Goal: Task Accomplishment & Management: Use online tool/utility

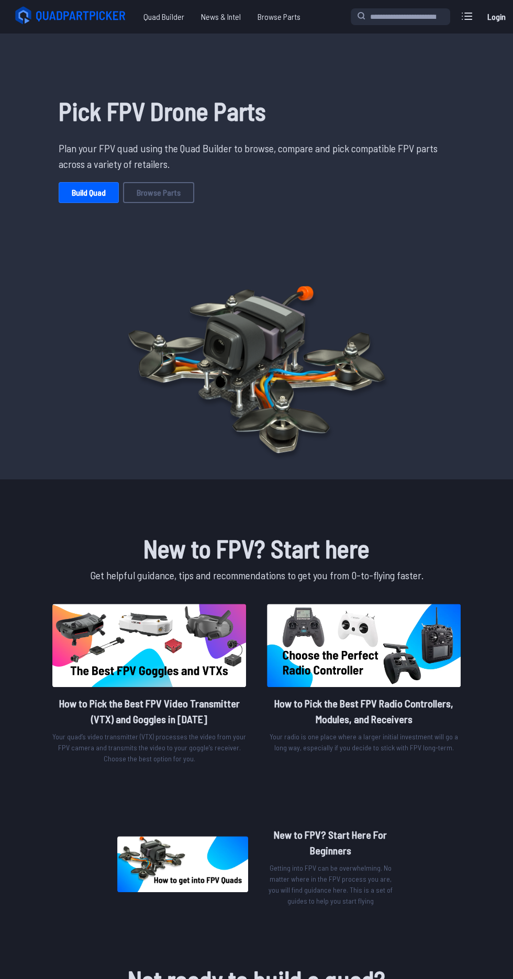
click at [182, 188] on link "Browse Parts" at bounding box center [158, 192] width 71 height 21
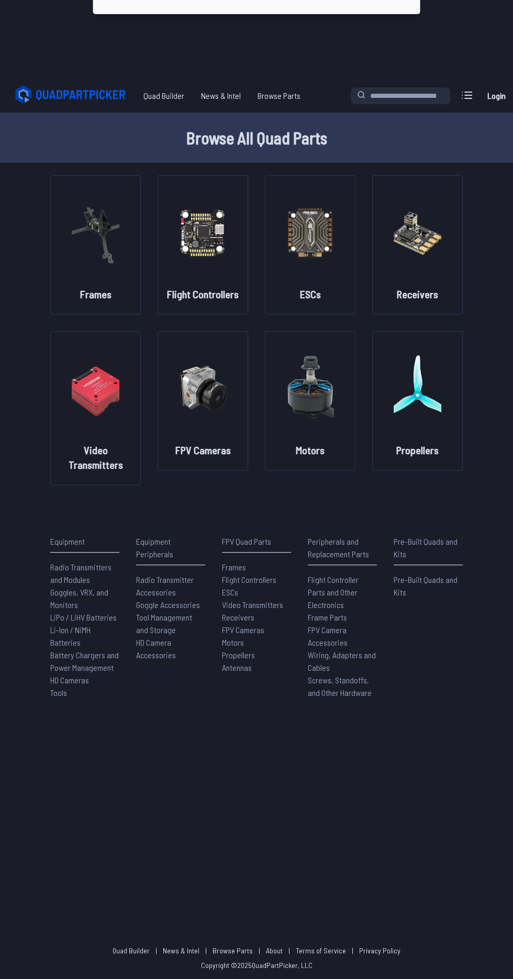
click at [300, 302] on div "ESCs" at bounding box center [310, 244] width 90 height 139
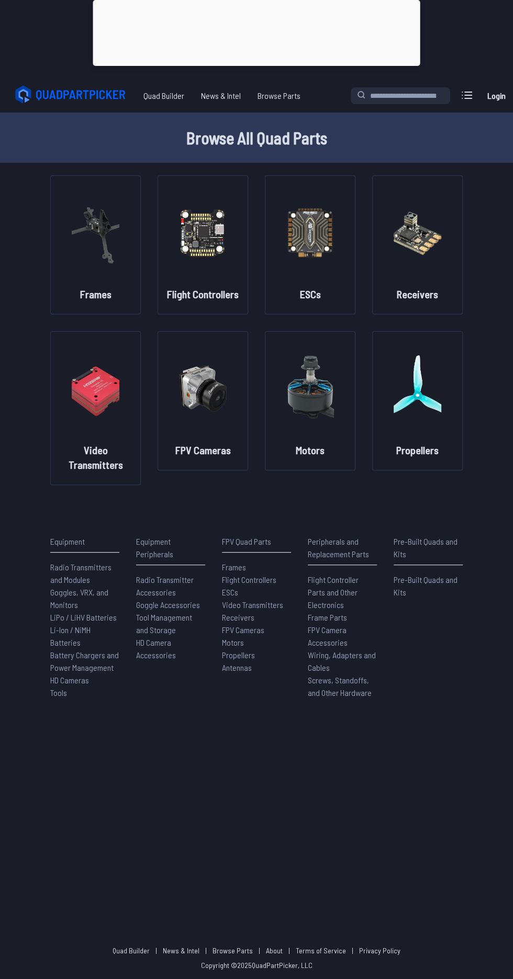
click at [321, 423] on img at bounding box center [310, 388] width 48 height 92
click at [326, 419] on img at bounding box center [310, 388] width 48 height 92
click at [322, 398] on img at bounding box center [310, 388] width 48 height 92
click at [302, 404] on img at bounding box center [310, 388] width 48 height 92
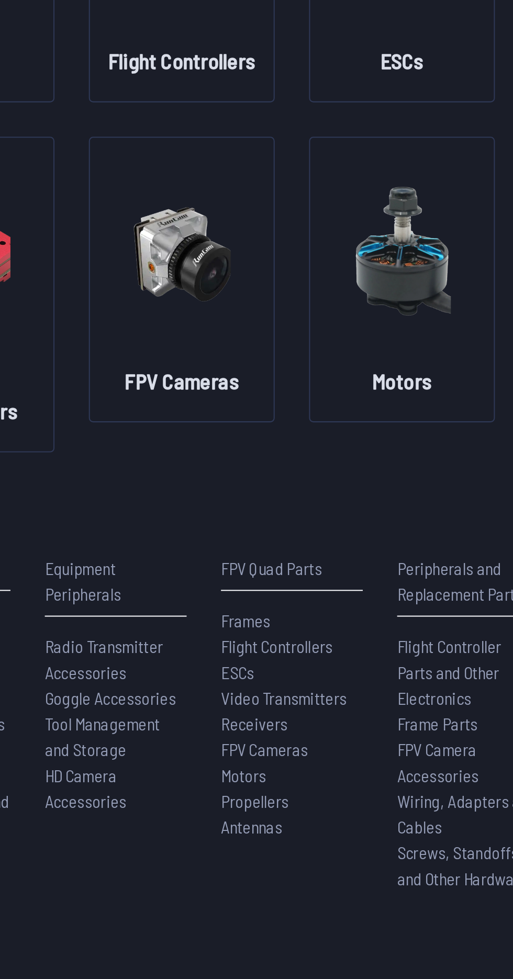
click at [314, 323] on img at bounding box center [310, 309] width 48 height 92
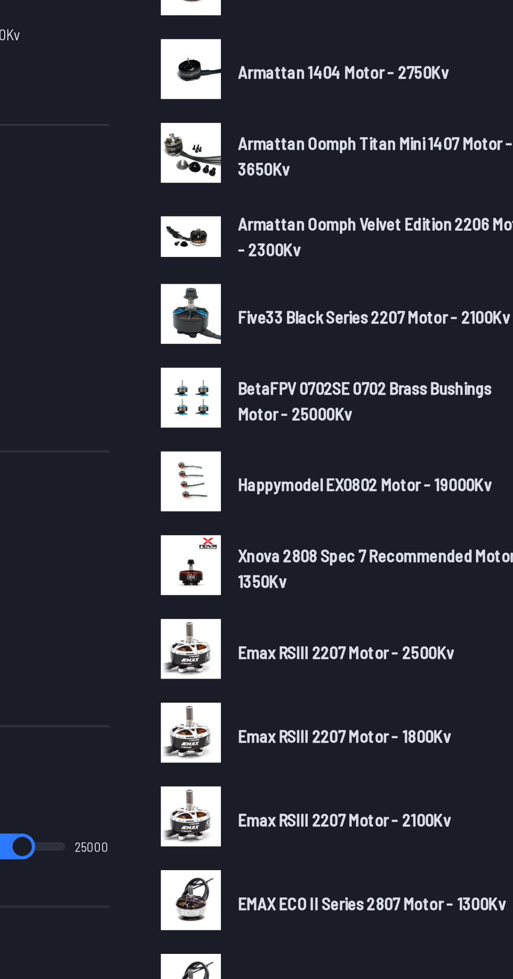
click at [321, 427] on span "Five33 Black Series 2207 Motor - 2100Kv" at bounding box center [296, 432] width 132 height 10
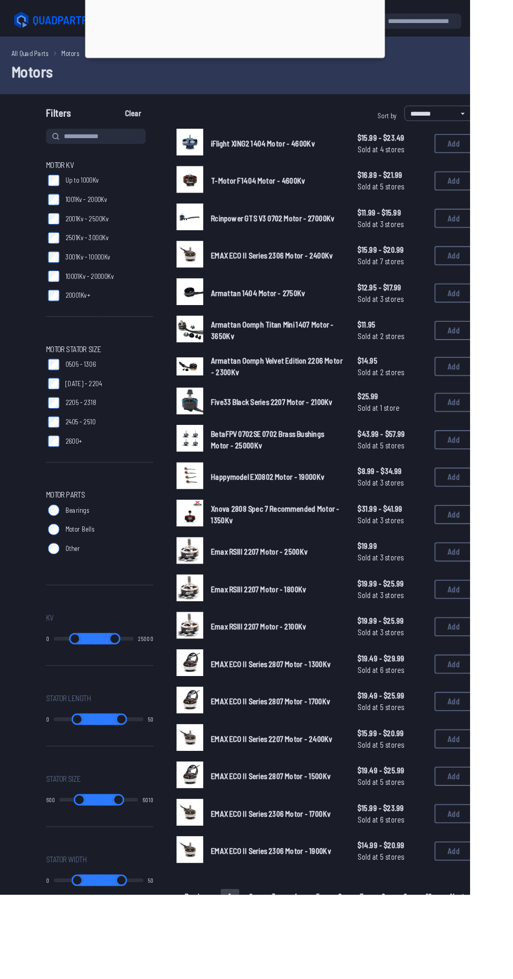
scroll to position [71, 0]
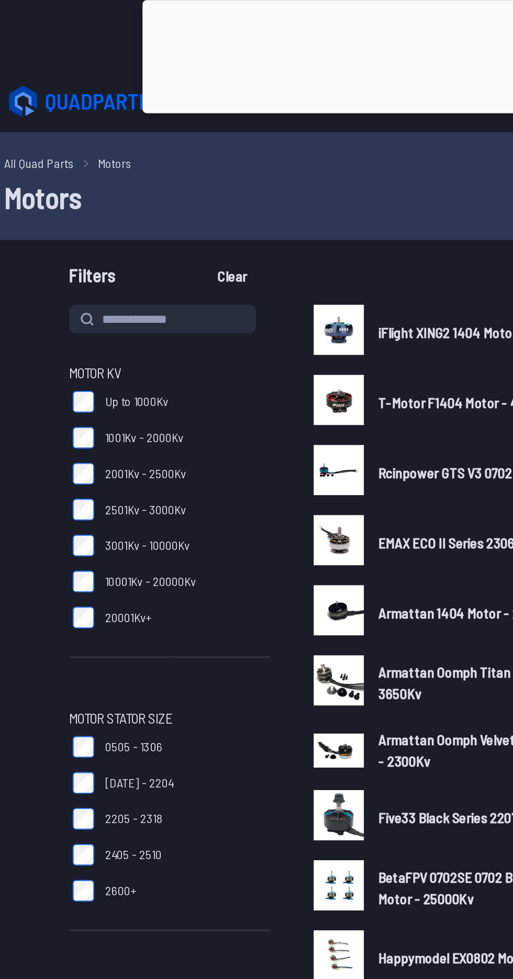
click at [31, 94] on link "All Quad Parts" at bounding box center [33, 94] width 41 height 11
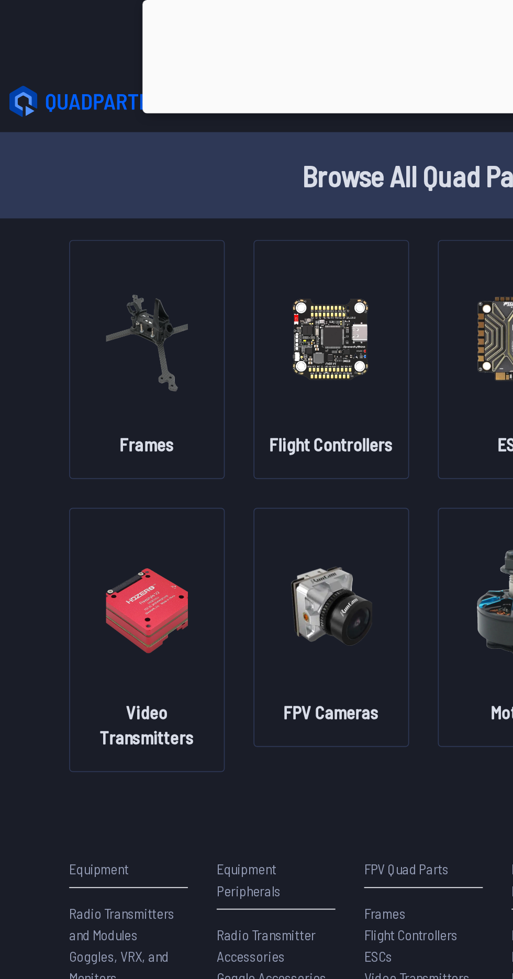
click at [60, 64] on icon at bounding box center [71, 59] width 117 height 21
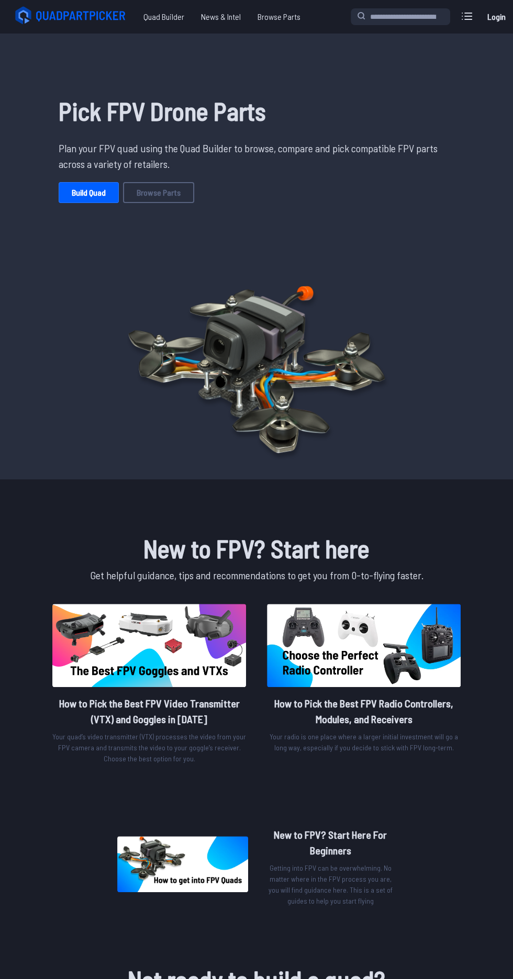
click at [74, 183] on link "Build Quad" at bounding box center [89, 192] width 60 height 21
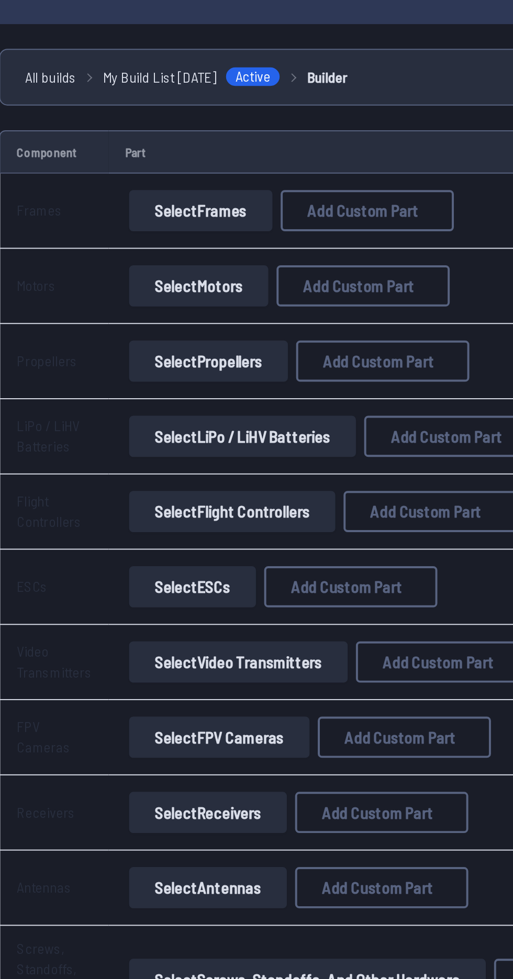
click at [115, 173] on button "Select Frames" at bounding box center [127, 178] width 73 height 21
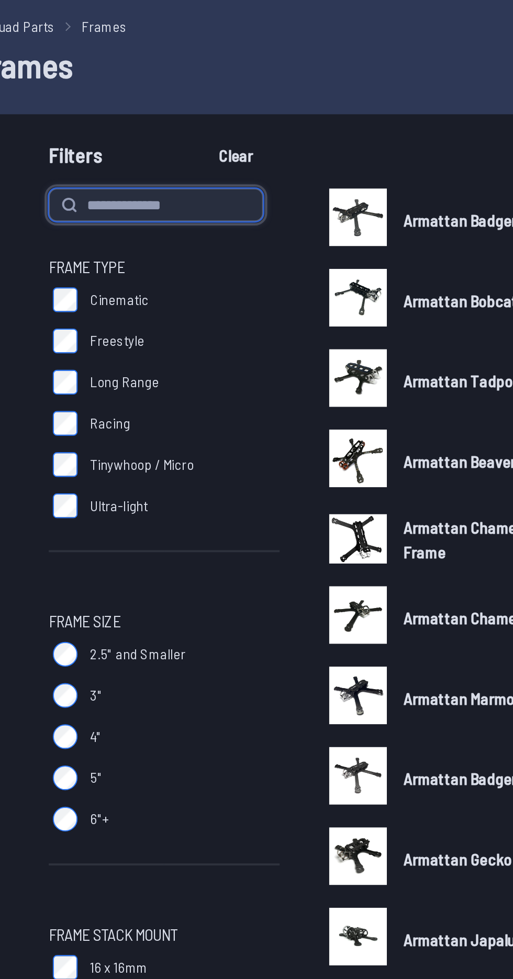
click at [113, 142] on input at bounding box center [104, 142] width 109 height 17
type input "****"
type input "******"
click at [128, 109] on button "Clear" at bounding box center [145, 117] width 35 height 17
type input "******"
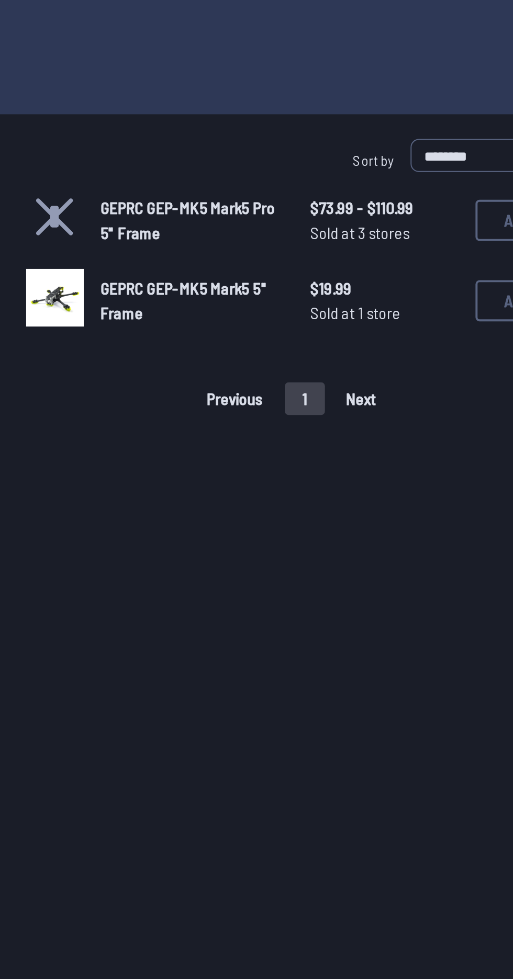
click at [424, 187] on button "Add" at bounding box center [442, 190] width 42 height 21
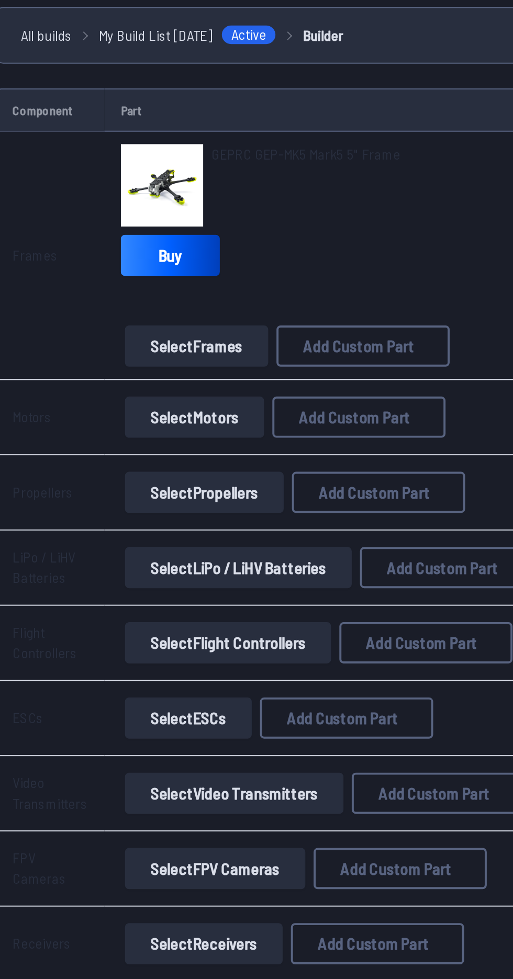
click at [111, 308] on button "Select Motors" at bounding box center [126, 304] width 71 height 21
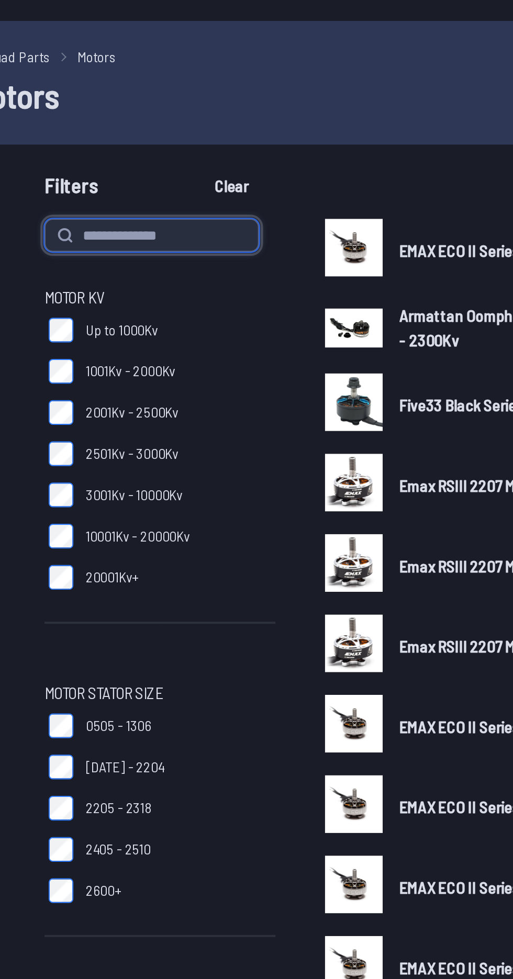
click at [82, 137] on input at bounding box center [104, 142] width 109 height 17
type input "**********"
click at [128, 109] on button "Clear" at bounding box center [145, 117] width 35 height 17
type input "**********"
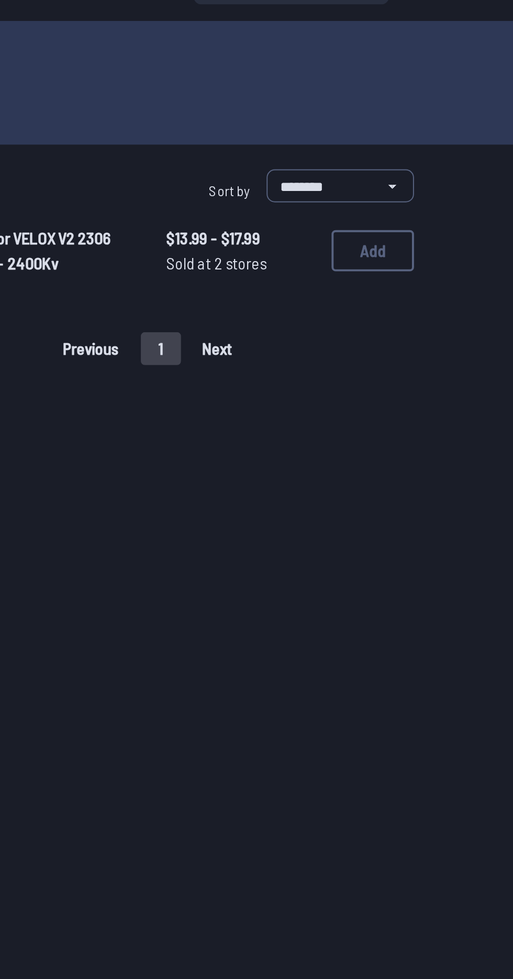
click at [446, 152] on button "Add" at bounding box center [442, 150] width 42 height 21
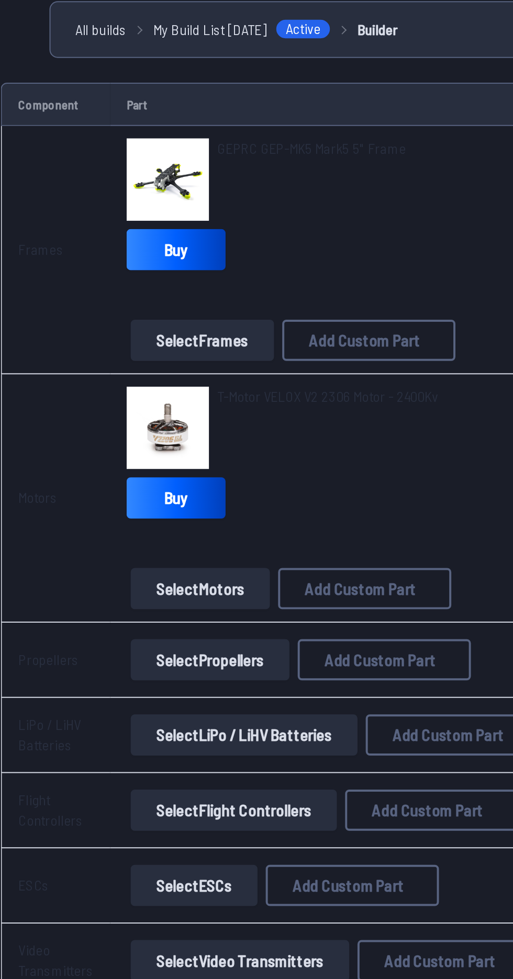
click at [179, 298] on span "T-Motor VELOX V2 2306 Motor - 2400Kv" at bounding box center [166, 296] width 112 height 9
click at [195, 300] on span "T-Motor VELOX V2 2306 Motor - 2400Kv" at bounding box center [166, 296] width 112 height 9
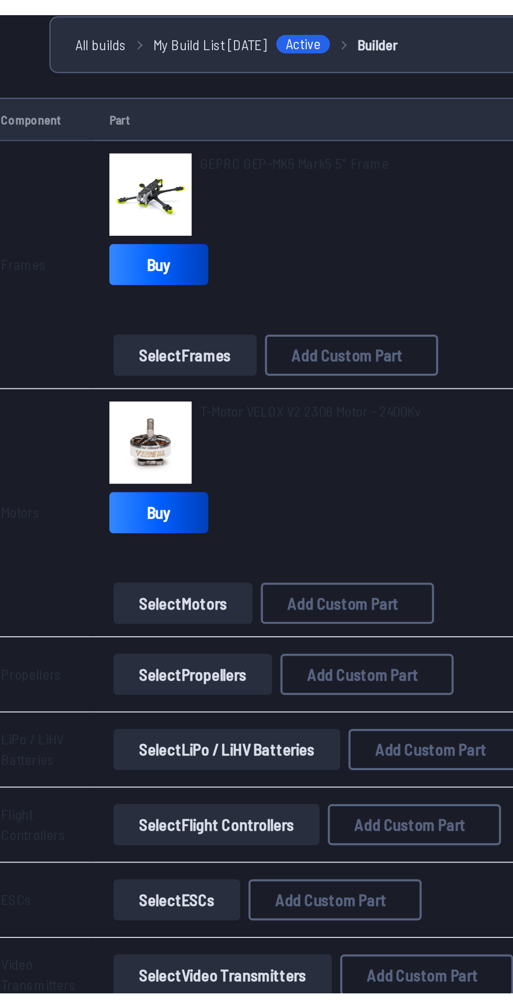
scroll to position [0, 30]
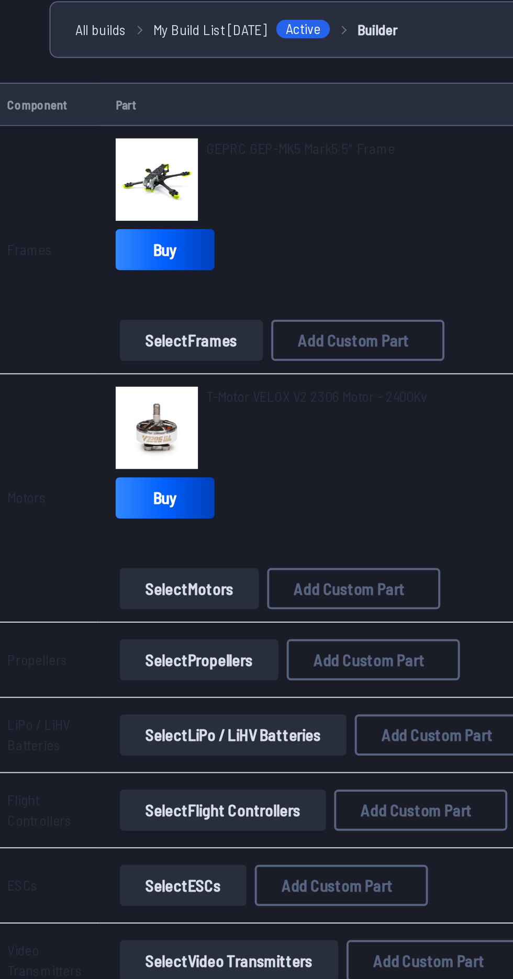
click at [85, 313] on img at bounding box center [80, 313] width 42 height 42
click at [158, 295] on span "T-Motor VELOX V2 2306 Motor - 2400Kv" at bounding box center [161, 296] width 112 height 9
